Goal: Task Accomplishment & Management: Use online tool/utility

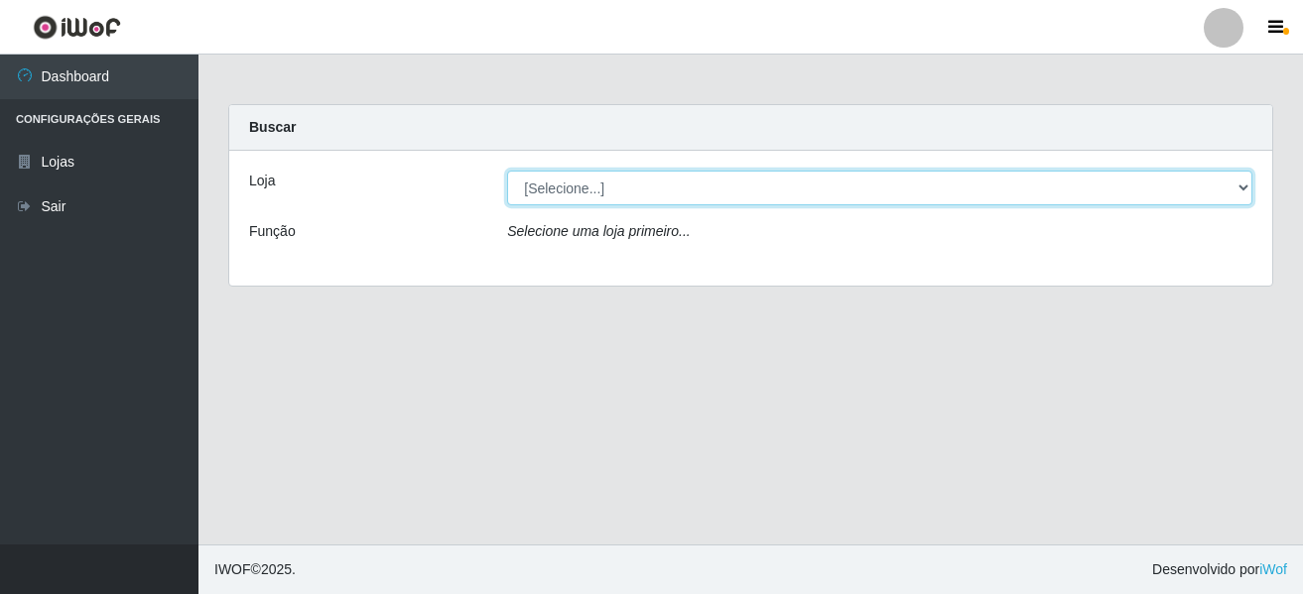
click at [590, 194] on select "[Selecione...] [GEOGRAPHIC_DATA] [GEOGRAPHIC_DATA]" at bounding box center [879, 188] width 745 height 35
select select "64"
click at [507, 171] on select "[Selecione...] [GEOGRAPHIC_DATA] [GEOGRAPHIC_DATA]" at bounding box center [879, 188] width 745 height 35
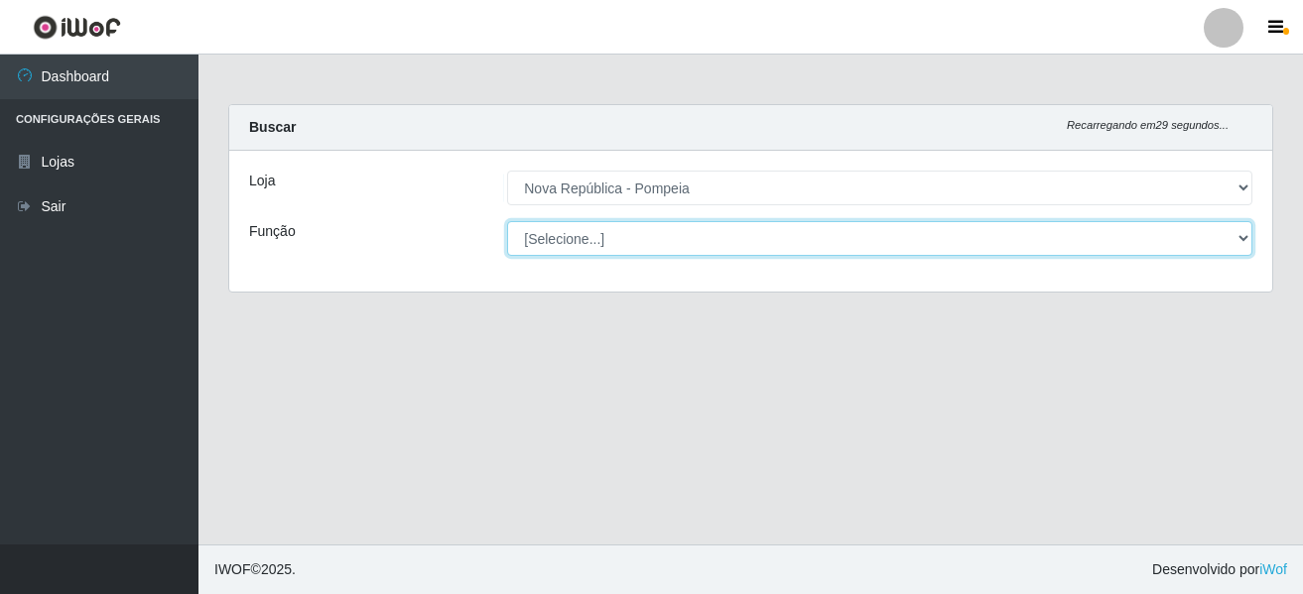
click at [622, 236] on select "[Selecione...] Balconista Operador de Caixa Recepcionista Repositor" at bounding box center [879, 238] width 745 height 35
select select "22"
click at [507, 221] on select "[Selecione...] Balconista Operador de Caixa Recepcionista Repositor" at bounding box center [879, 238] width 745 height 35
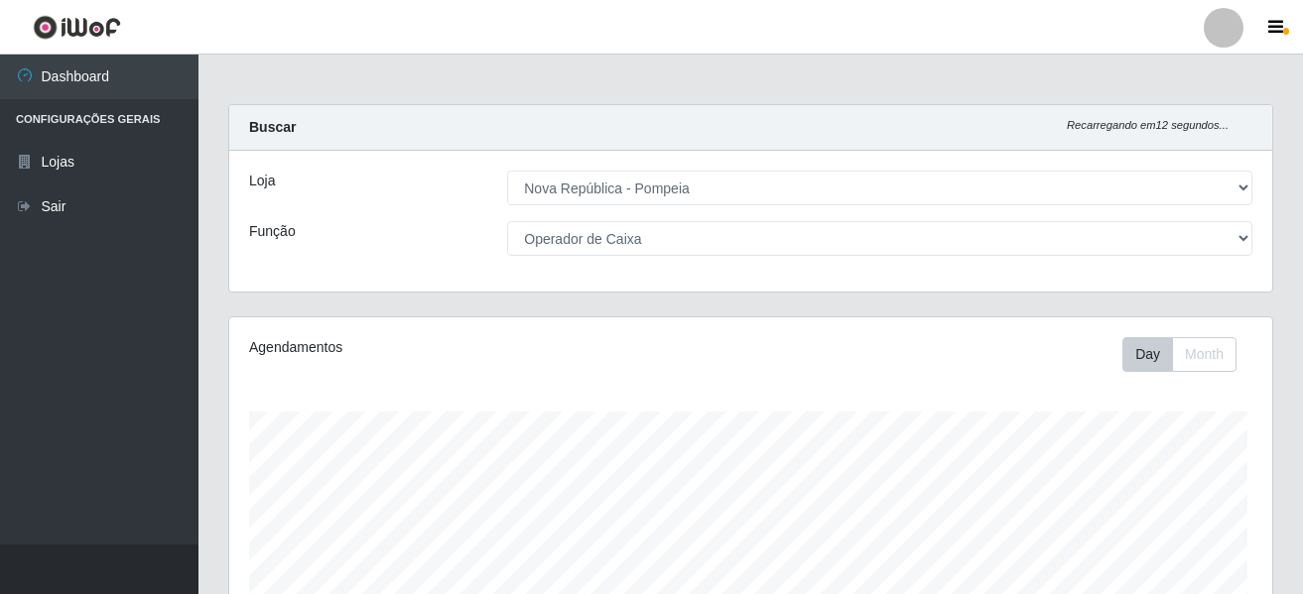
click at [649, 315] on div "Carregando... Buscar Recarregando em 12 segundos... Loja [Selecione...] [GEOGRA…" at bounding box center [750, 210] width 1075 height 212
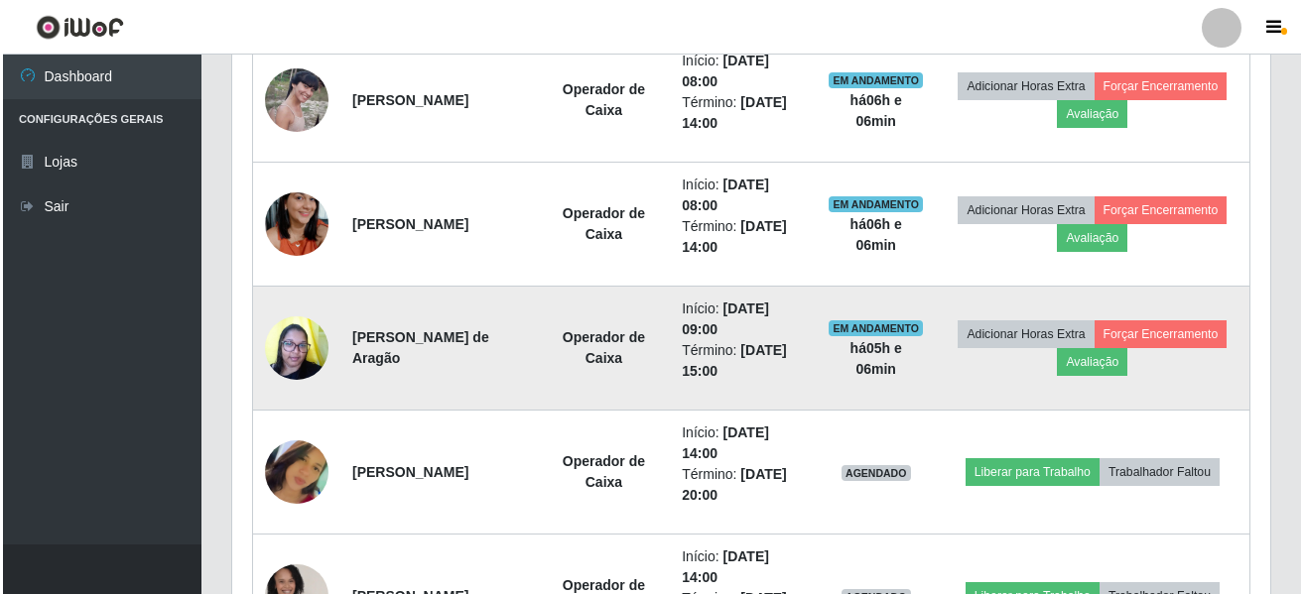
scroll to position [866, 0]
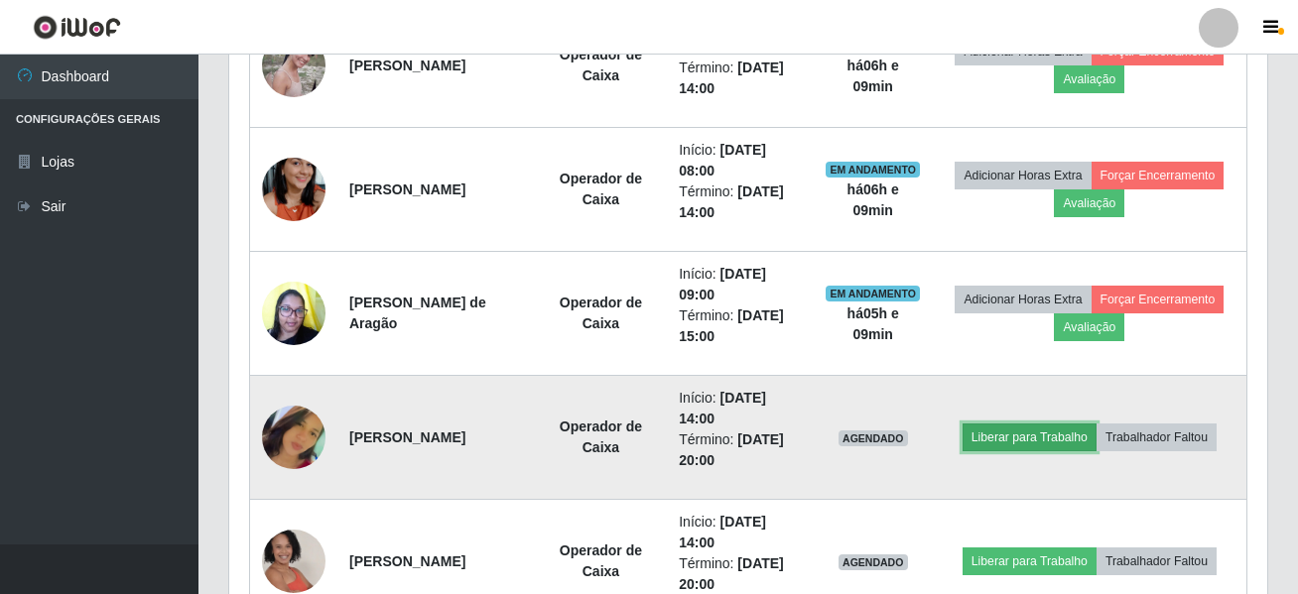
click at [1088, 426] on button "Liberar para Trabalho" at bounding box center [1029, 438] width 134 height 28
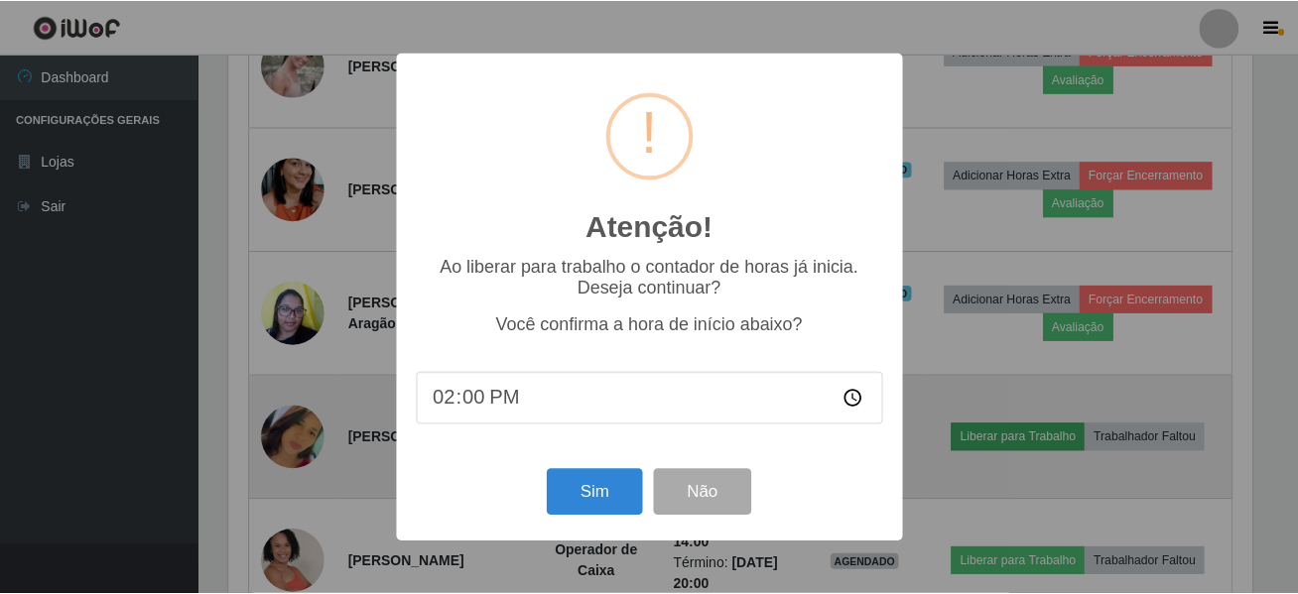
scroll to position [412, 1028]
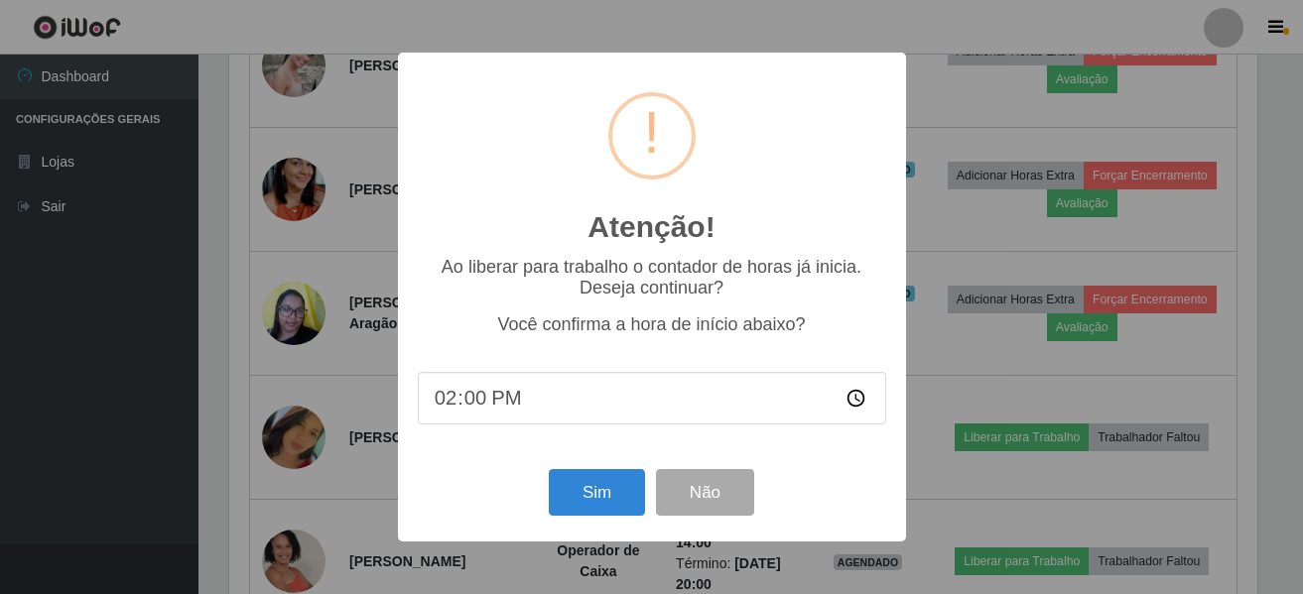
click at [1104, 422] on div "Atenção! × Ao liberar para trabalho o contador de horas já inicia. Deseja conti…" at bounding box center [651, 297] width 1303 height 594
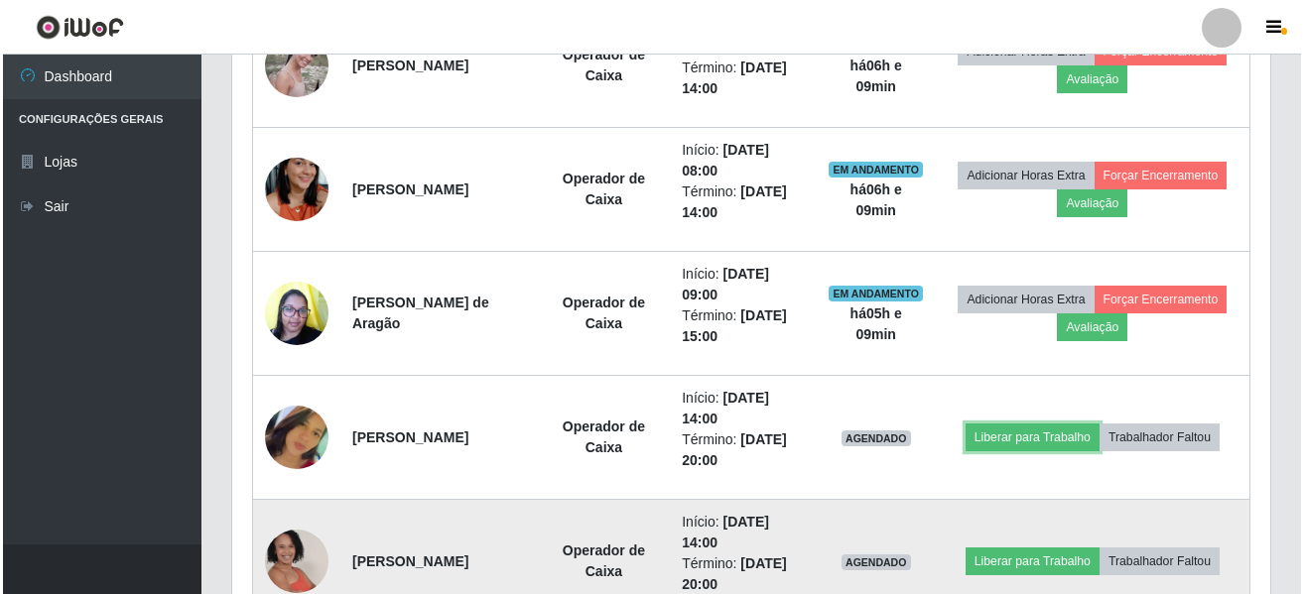
scroll to position [412, 1038]
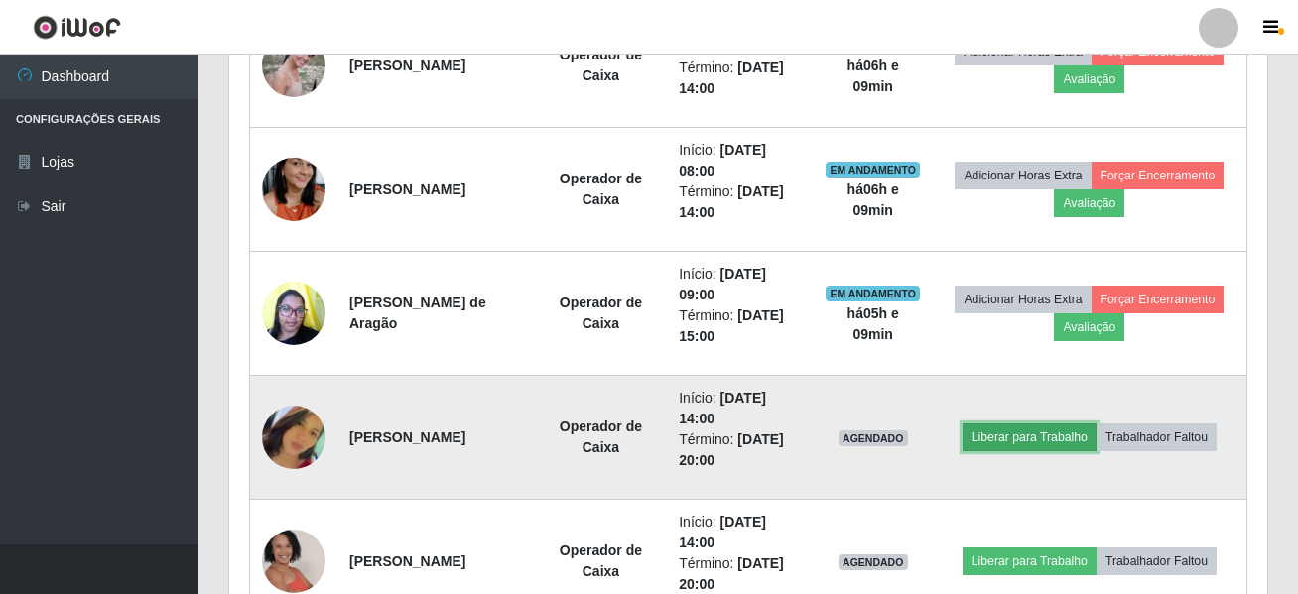
click at [1096, 424] on button "Liberar para Trabalho" at bounding box center [1029, 438] width 134 height 28
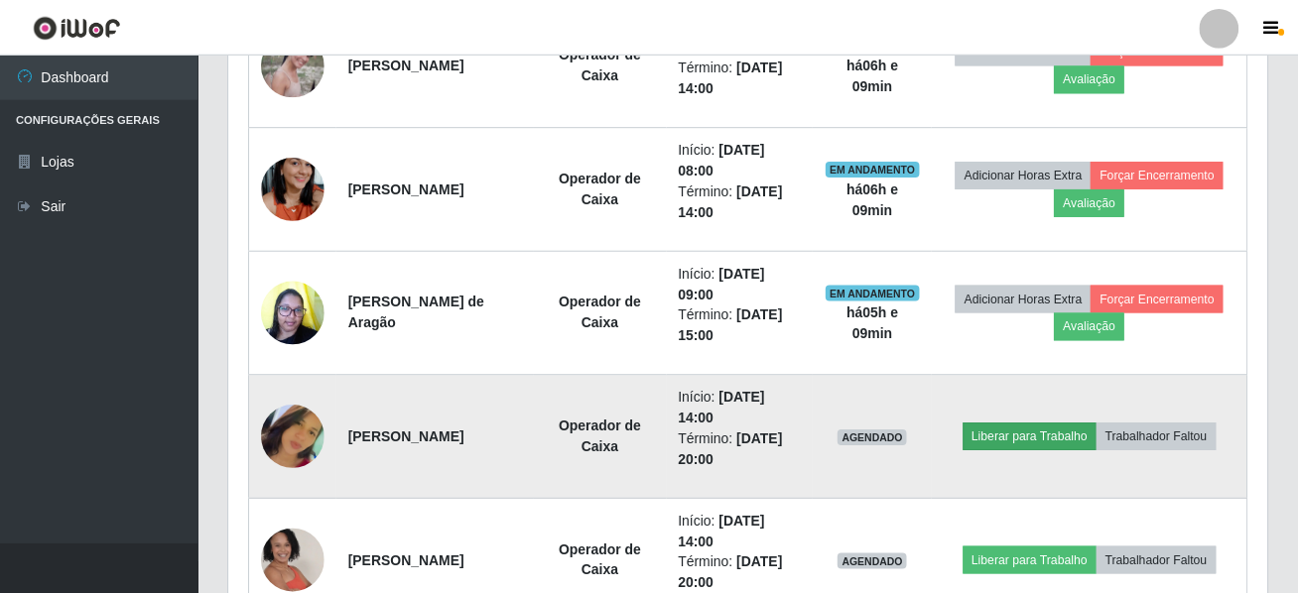
scroll to position [412, 1028]
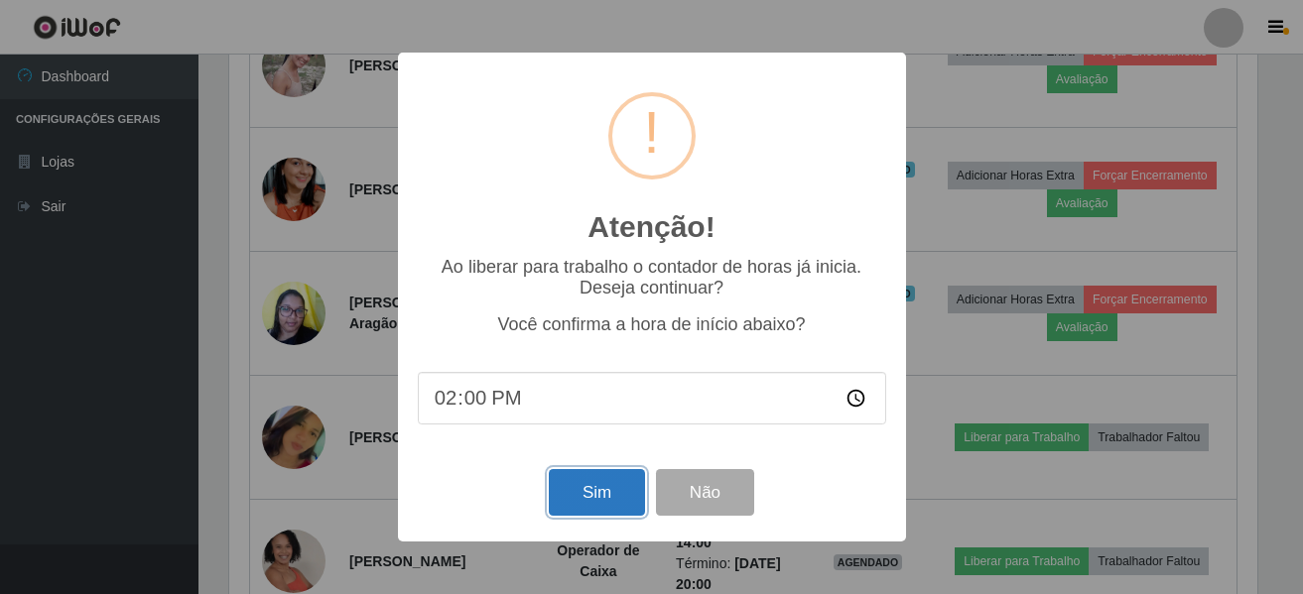
click at [576, 510] on button "Sim" at bounding box center [597, 492] width 96 height 47
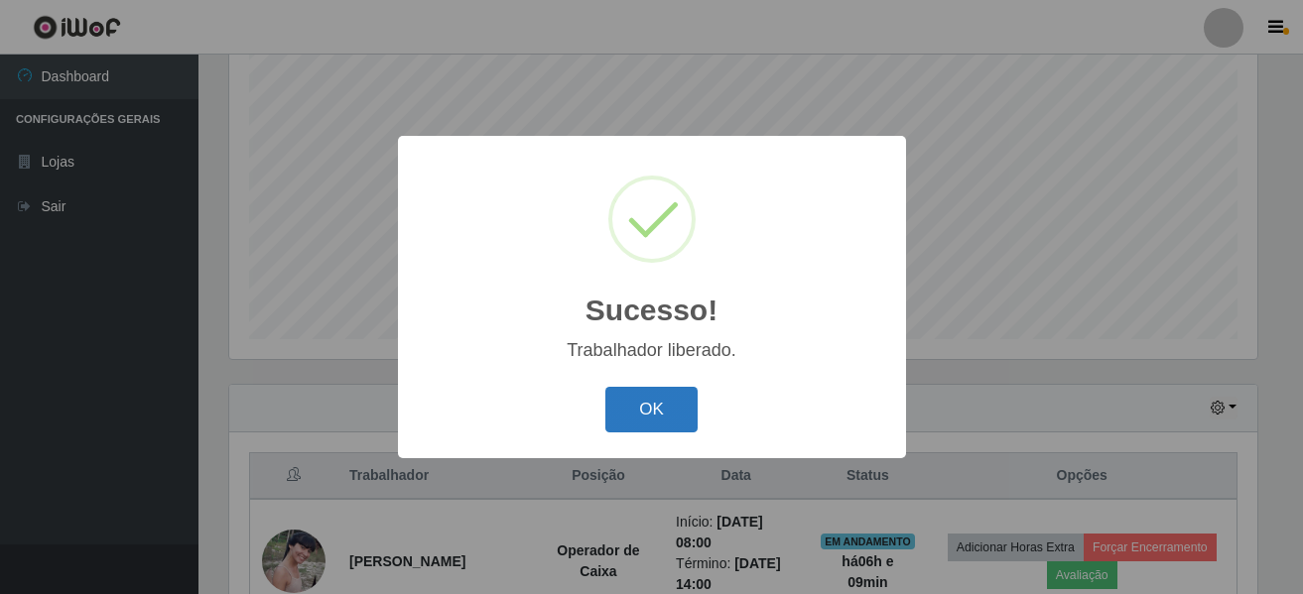
click at [611, 416] on button "OK" at bounding box center [651, 410] width 92 height 47
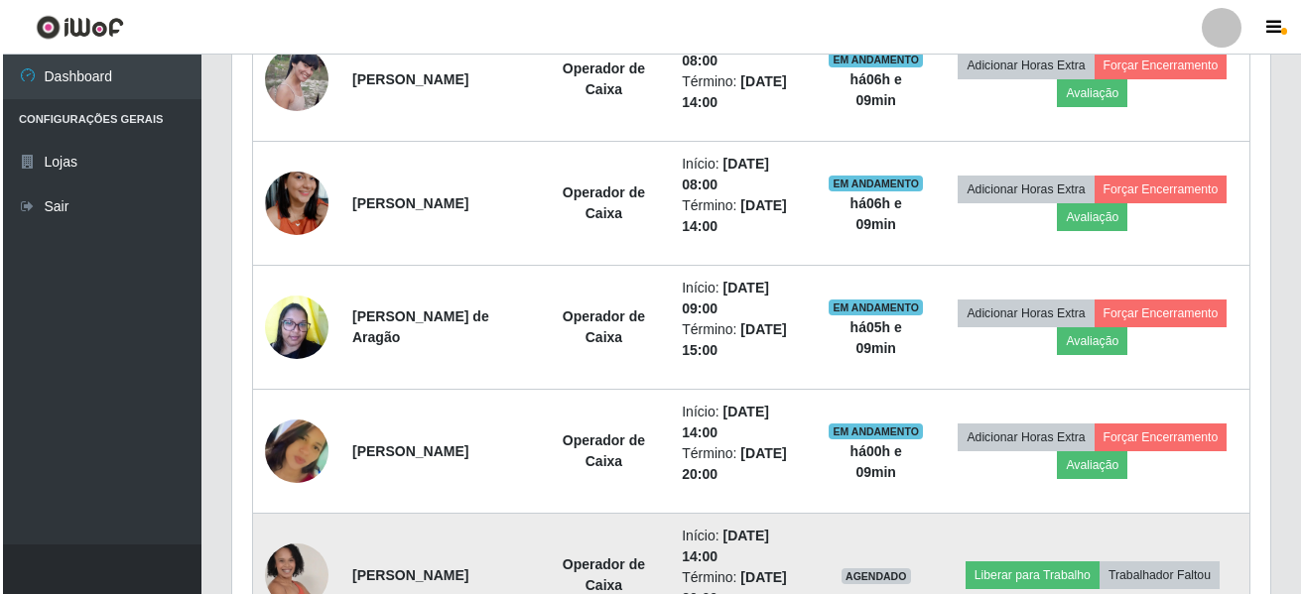
scroll to position [965, 0]
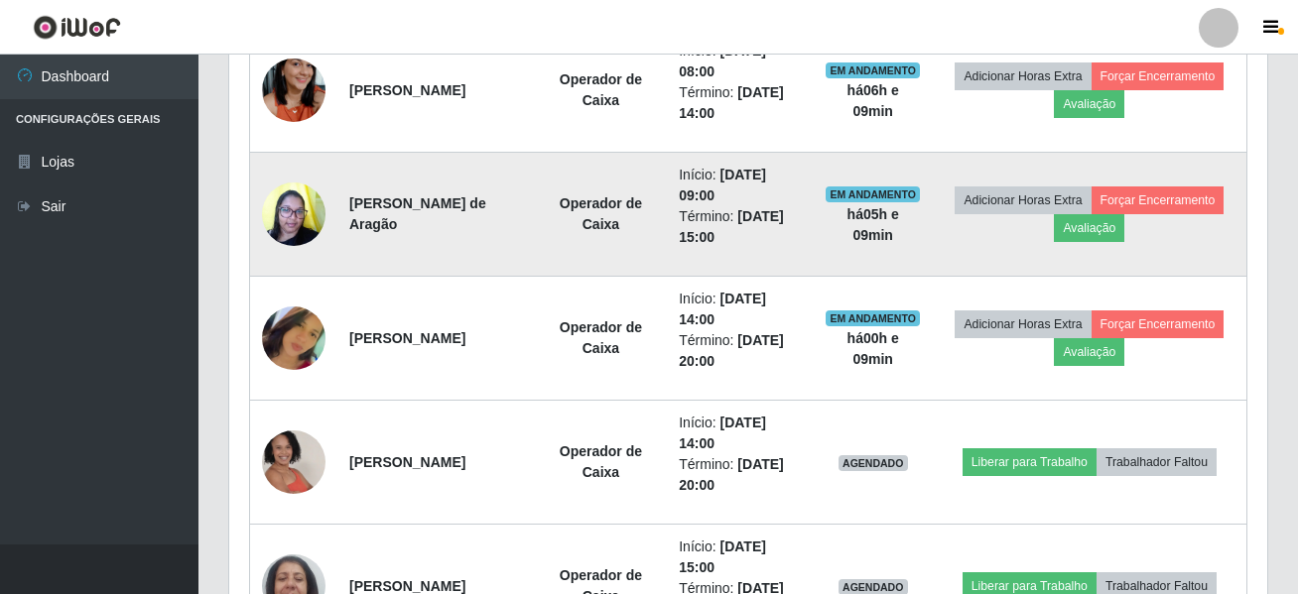
click at [251, 179] on td at bounding box center [294, 215] width 88 height 124
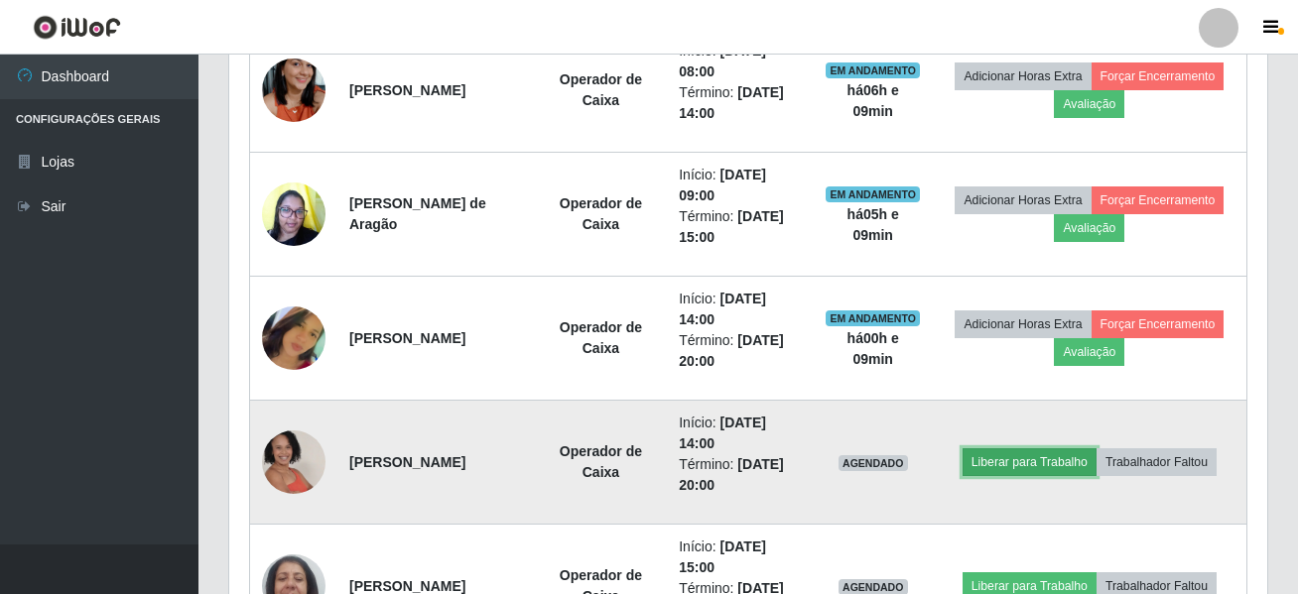
click at [1096, 448] on button "Liberar para Trabalho" at bounding box center [1029, 462] width 134 height 28
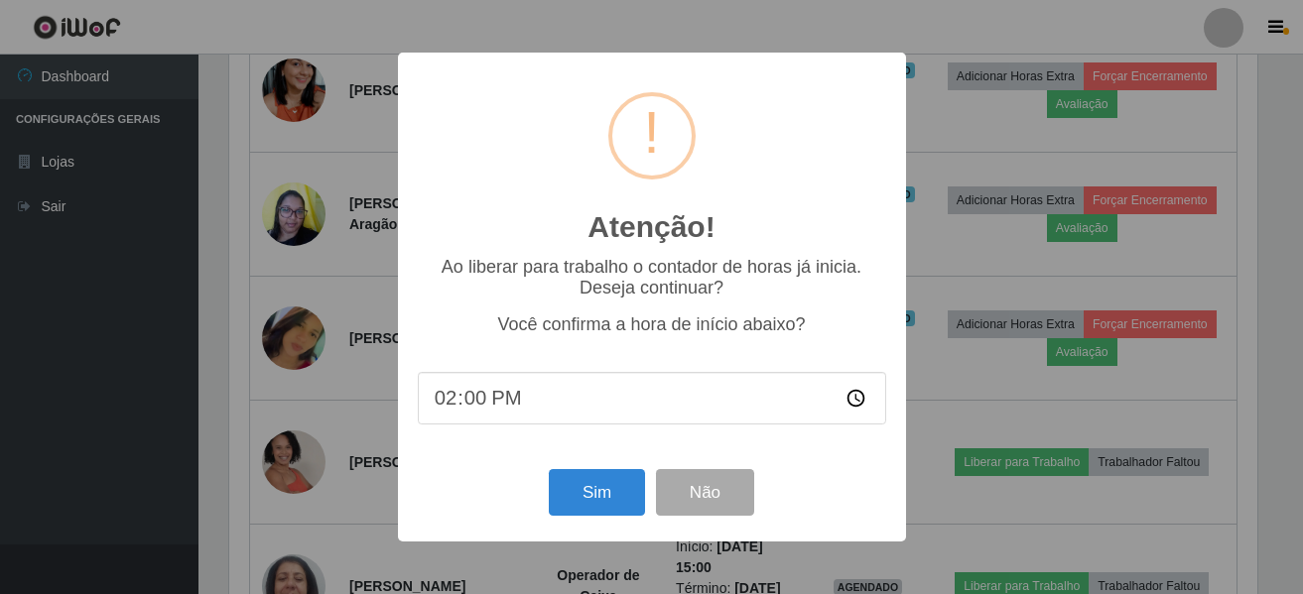
scroll to position [412, 1028]
click at [582, 508] on button "Sim" at bounding box center [597, 492] width 96 height 47
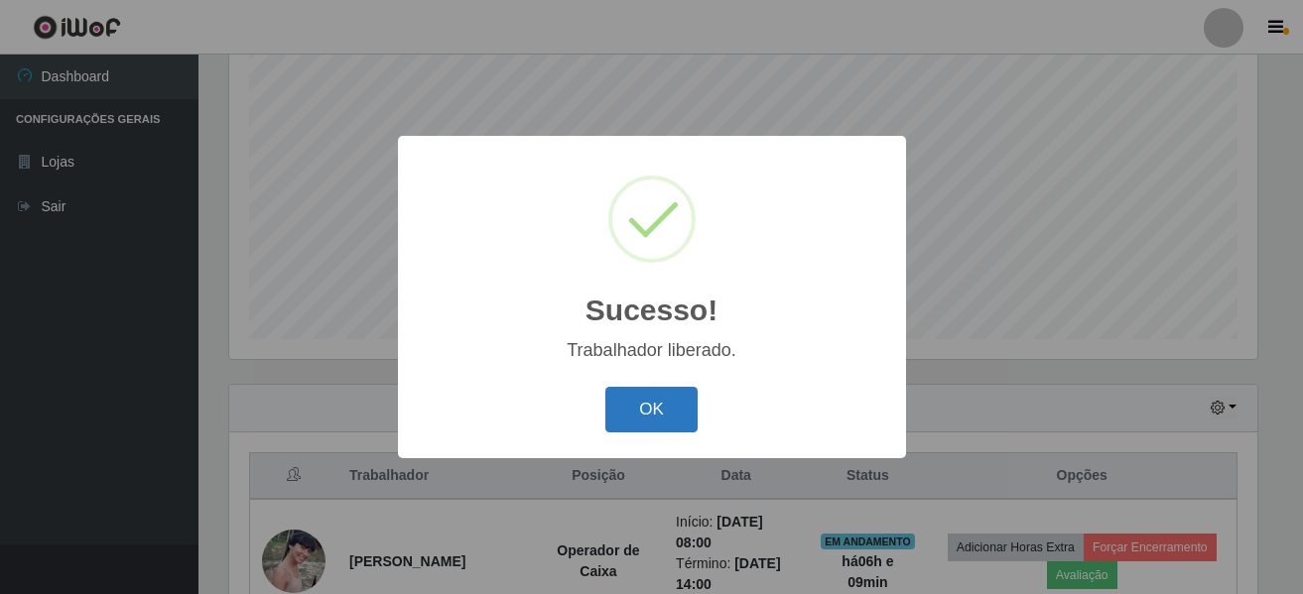
click at [669, 416] on button "OK" at bounding box center [651, 410] width 92 height 47
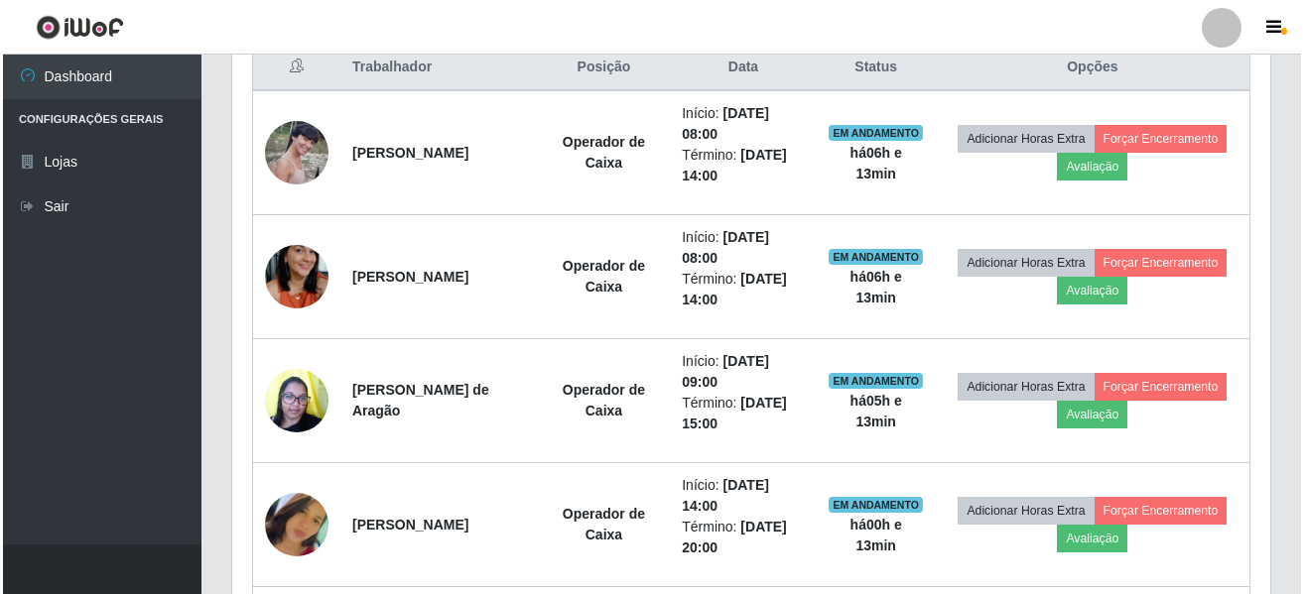
scroll to position [767, 0]
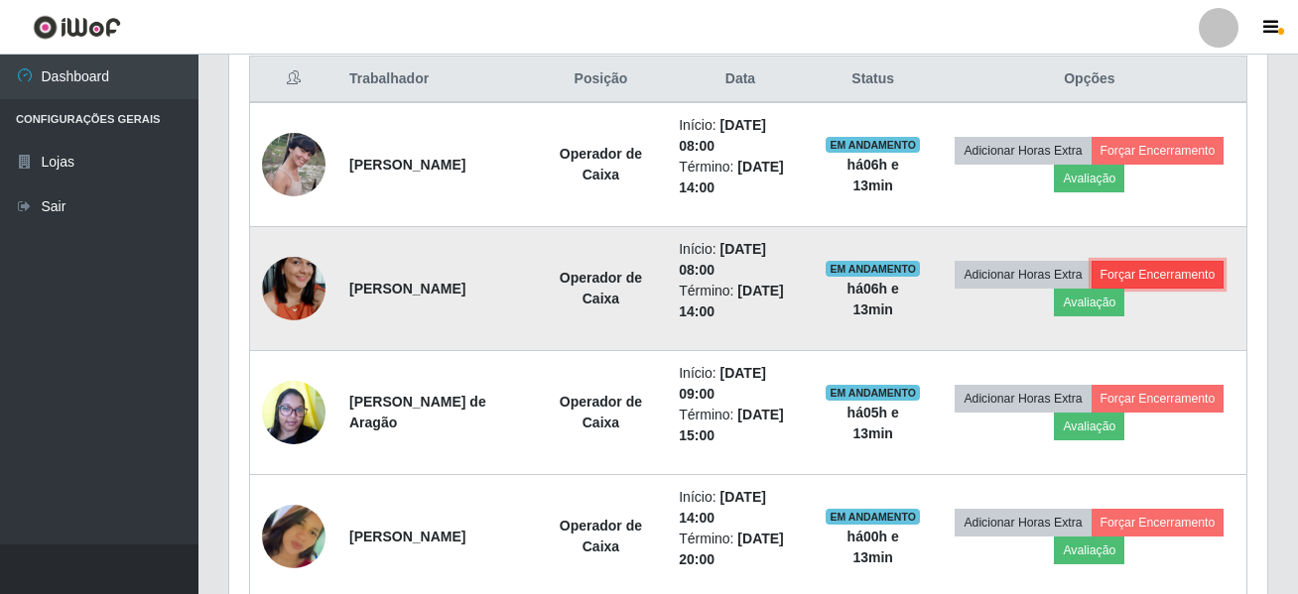
click at [1091, 289] on button "Forçar Encerramento" at bounding box center [1157, 275] width 133 height 28
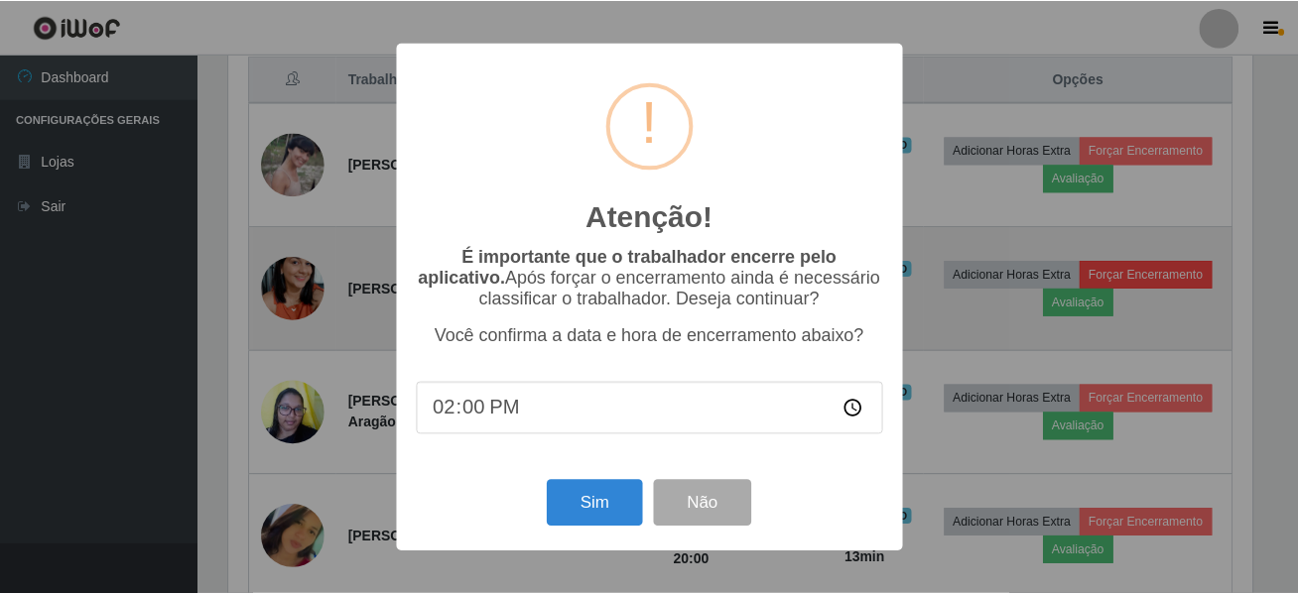
scroll to position [412, 1028]
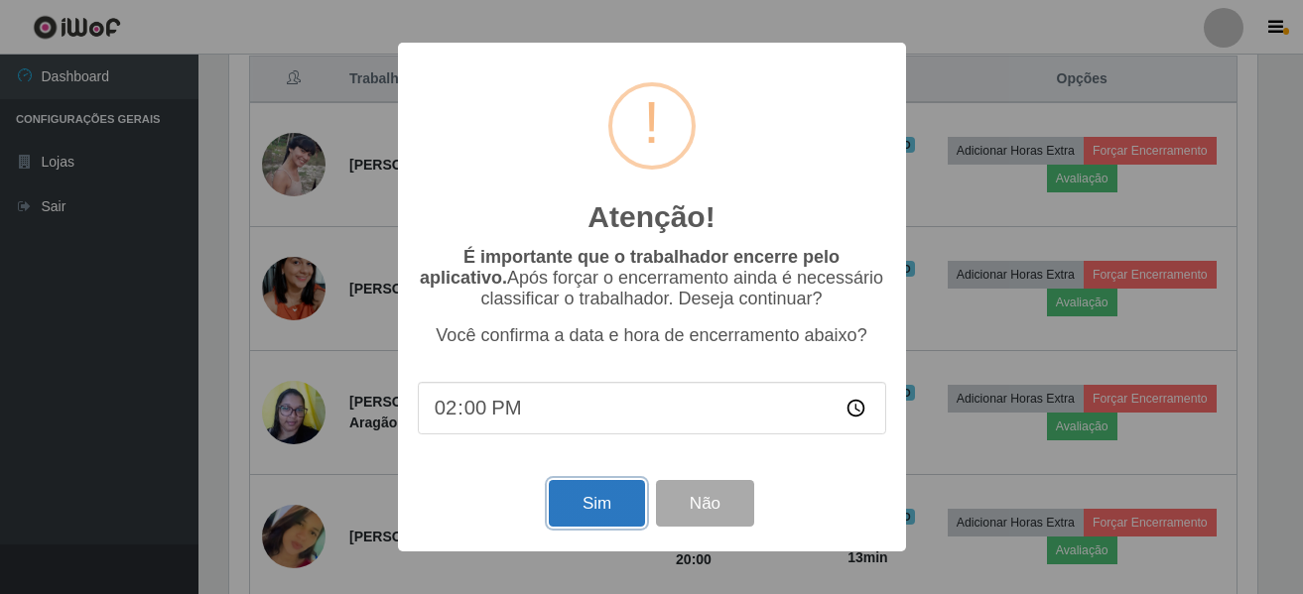
click at [578, 504] on button "Sim" at bounding box center [597, 503] width 96 height 47
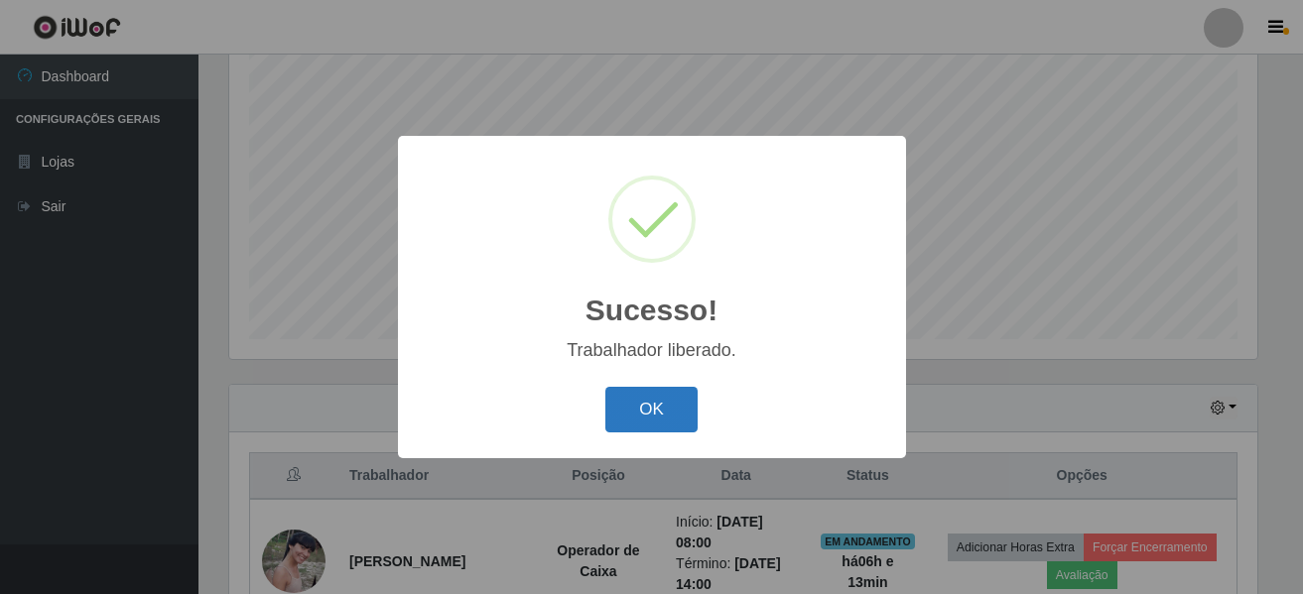
click at [627, 415] on button "OK" at bounding box center [651, 410] width 92 height 47
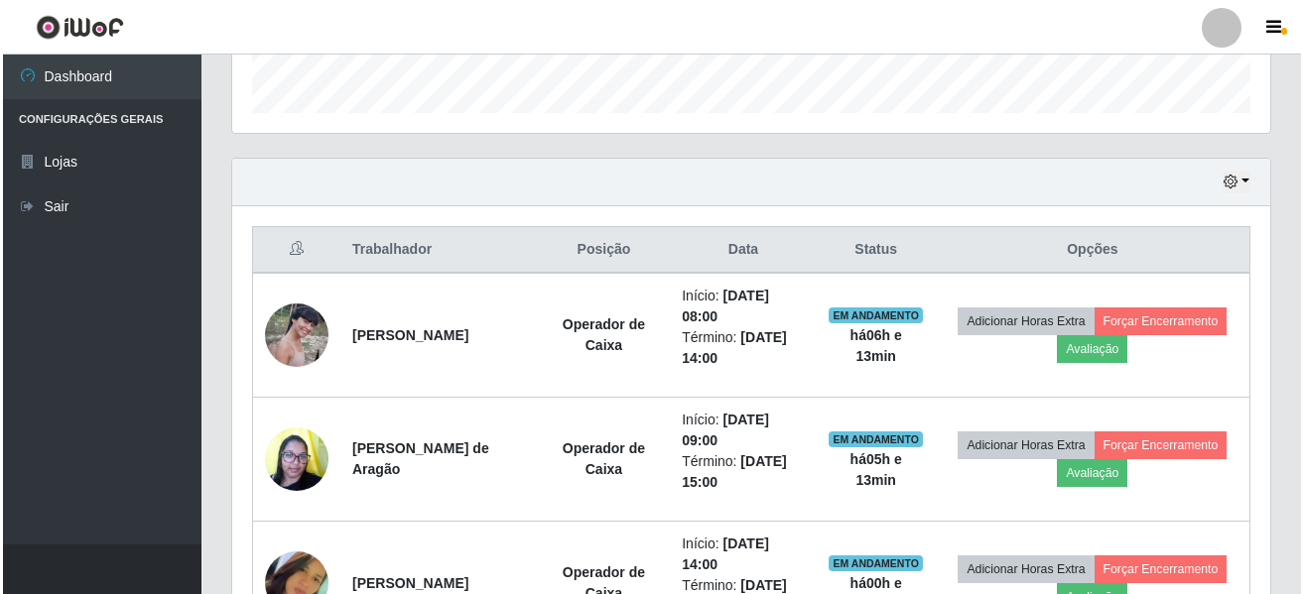
scroll to position [668, 0]
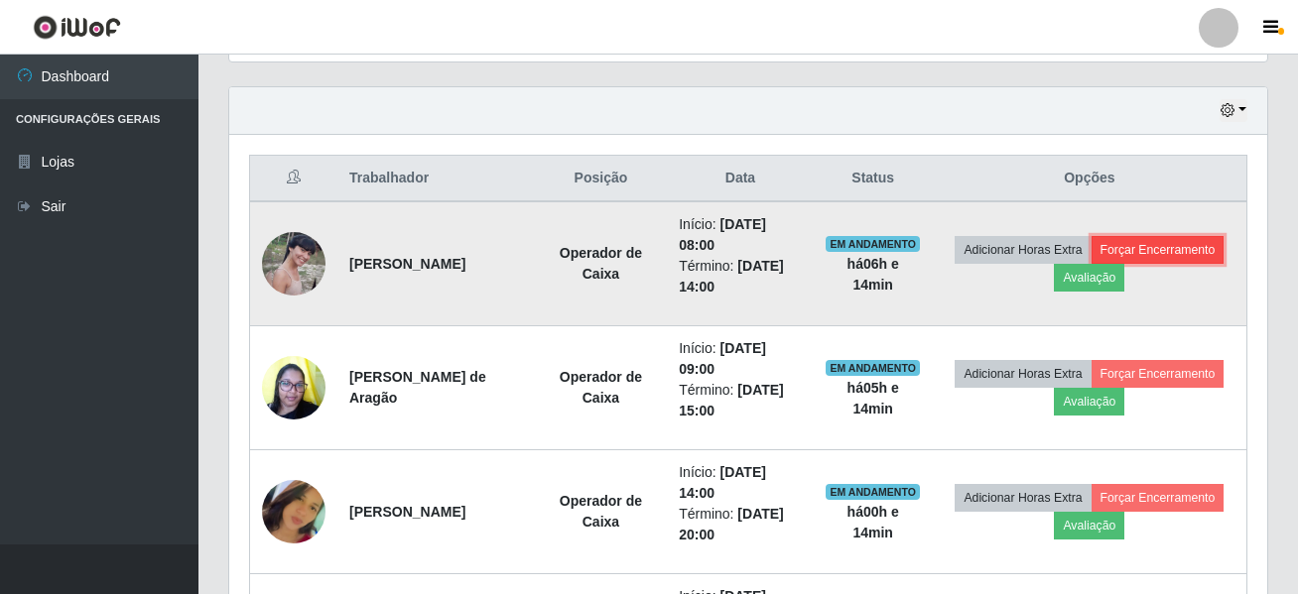
click at [1091, 264] on button "Forçar Encerramento" at bounding box center [1157, 250] width 133 height 28
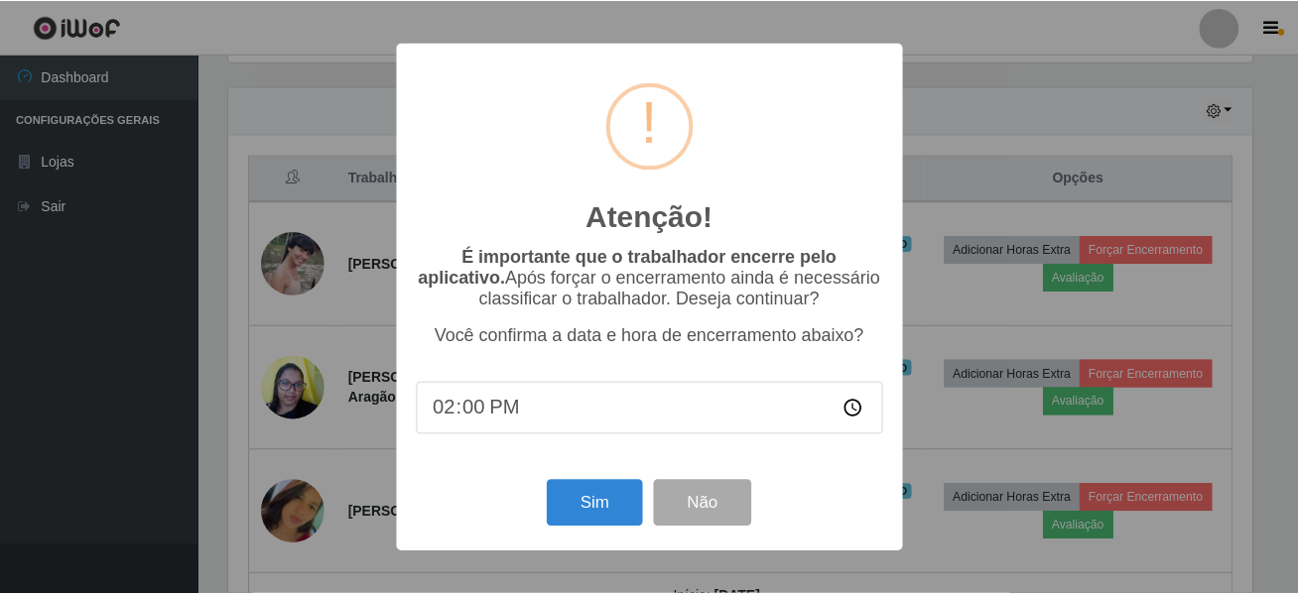
scroll to position [412, 1028]
click at [581, 510] on button "Sim" at bounding box center [597, 503] width 96 height 47
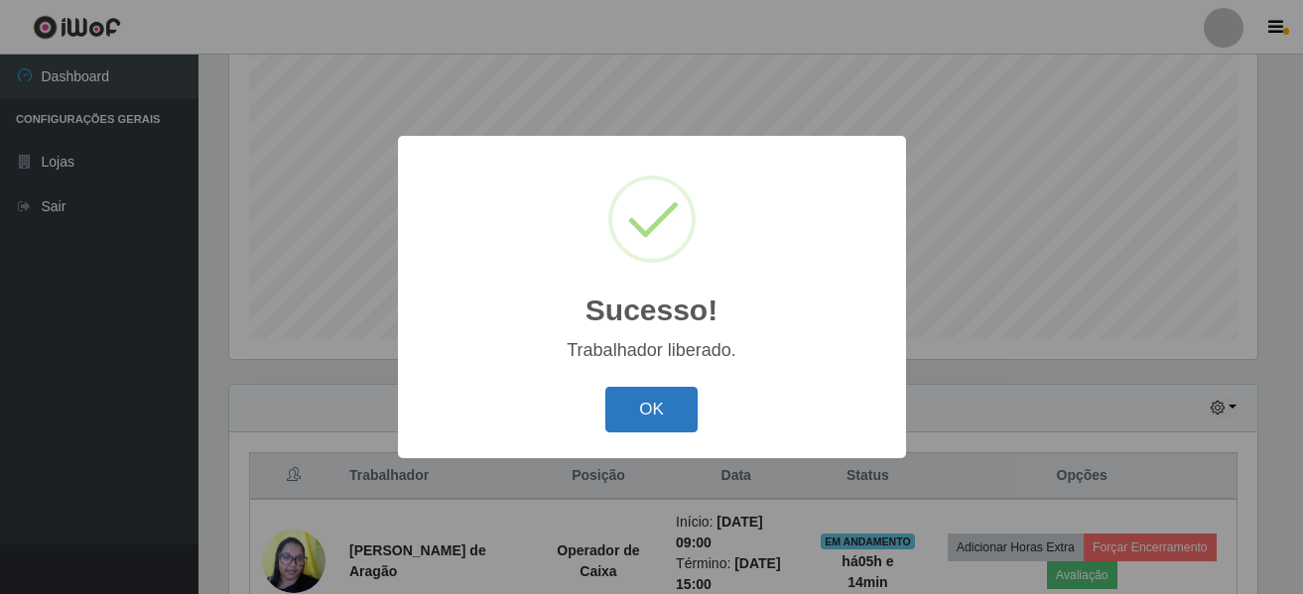
click at [625, 430] on button "OK" at bounding box center [651, 410] width 92 height 47
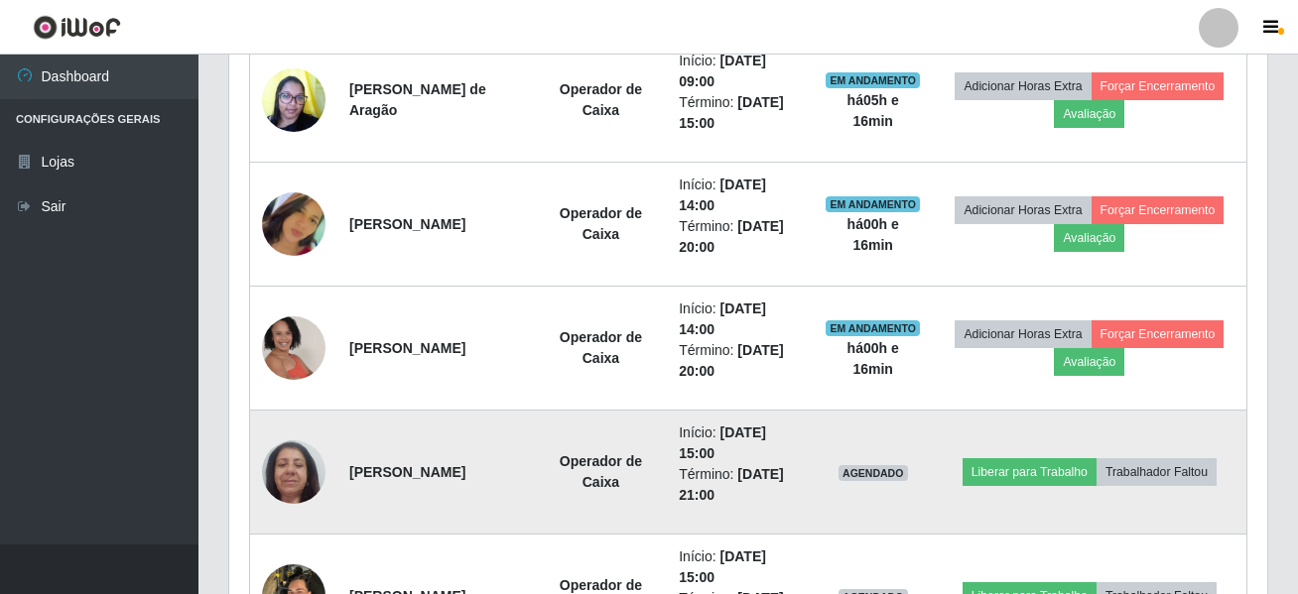
scroll to position [866, 0]
